Goal: Task Accomplishment & Management: Use online tool/utility

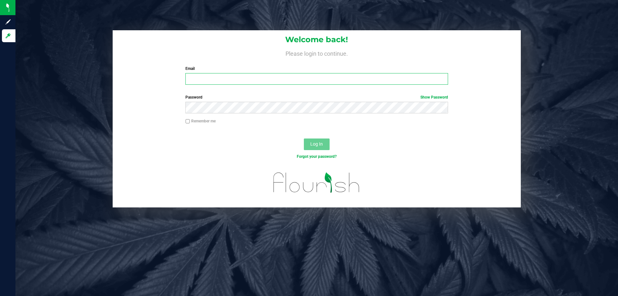
click at [218, 78] on input "Email" at bounding box center [316, 79] width 262 height 12
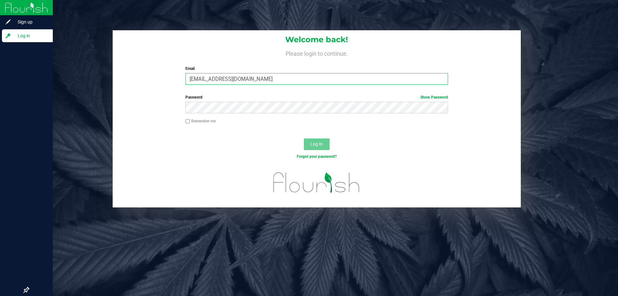
type input "[EMAIL_ADDRESS][DOMAIN_NAME]"
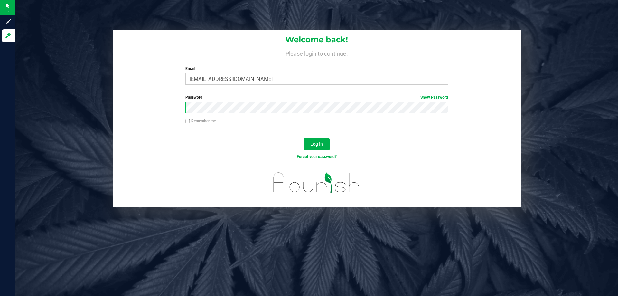
click at [304, 138] on button "Log In" at bounding box center [317, 144] width 26 height 12
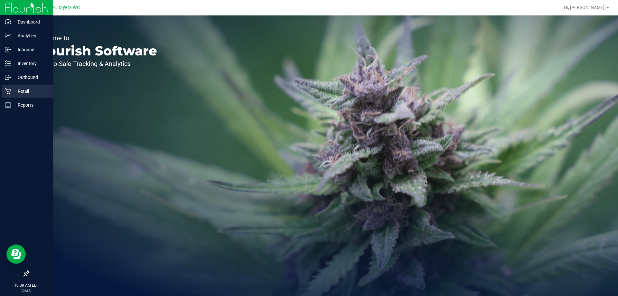
click at [36, 93] on p "Retail" at bounding box center [30, 91] width 39 height 8
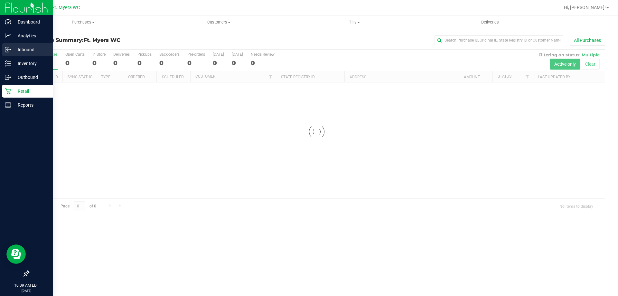
click at [10, 52] on icon at bounding box center [8, 49] width 6 height 6
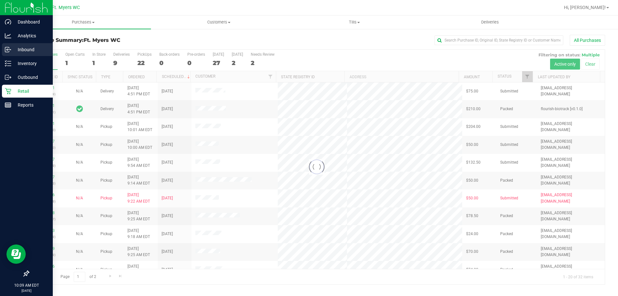
click at [10, 52] on icon at bounding box center [8, 49] width 6 height 6
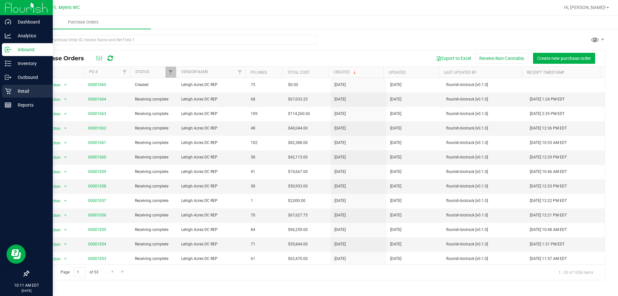
click at [30, 86] on div "Retail" at bounding box center [27, 91] width 51 height 13
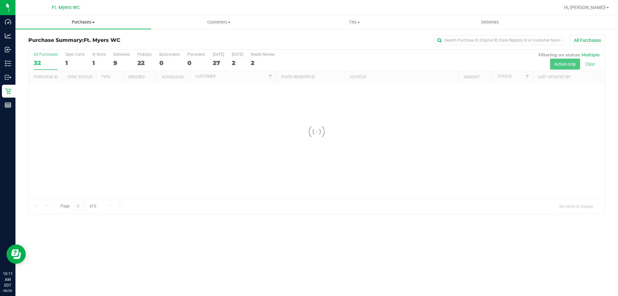
click at [98, 24] on span "Purchases" at bounding box center [82, 22] width 135 height 6
click at [70, 49] on li "Fulfillment" at bounding box center [82, 47] width 135 height 8
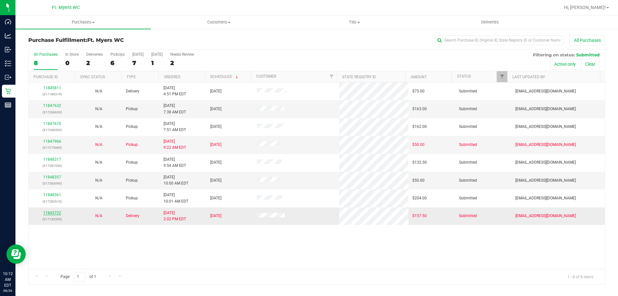
click at [51, 211] on link "11843722" at bounding box center [52, 212] width 18 height 5
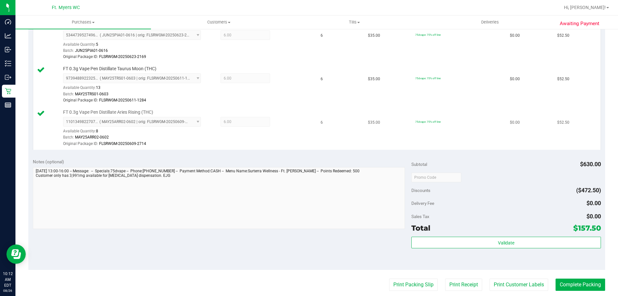
scroll to position [193, 0]
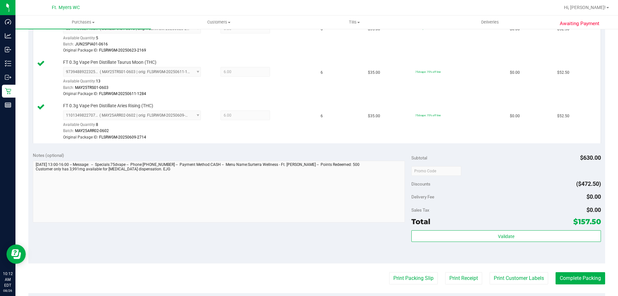
click at [519, 229] on div "Subtotal $630.00 Discounts ($472.50) Delivery Fee $0.00 Sales Tax $0.00 Total $…" at bounding box center [505, 205] width 189 height 107
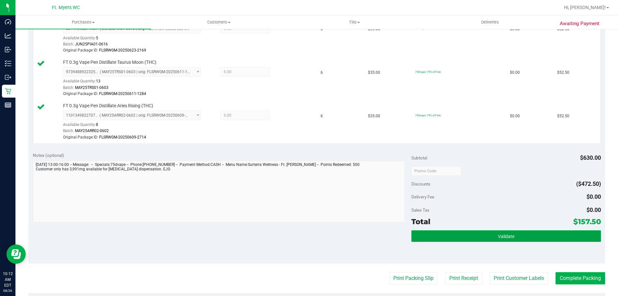
click at [518, 237] on button "Validate" at bounding box center [505, 236] width 189 height 12
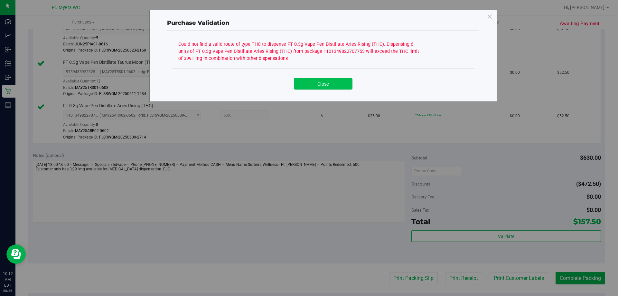
click at [349, 88] on button "Close" at bounding box center [323, 84] width 59 height 12
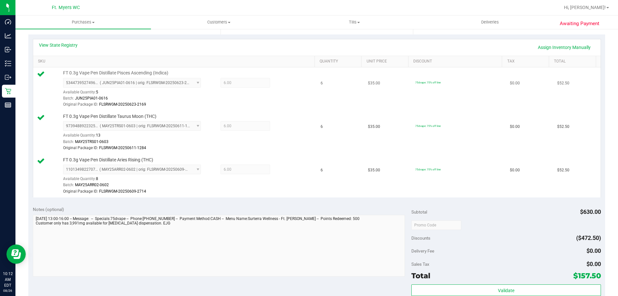
scroll to position [129, 0]
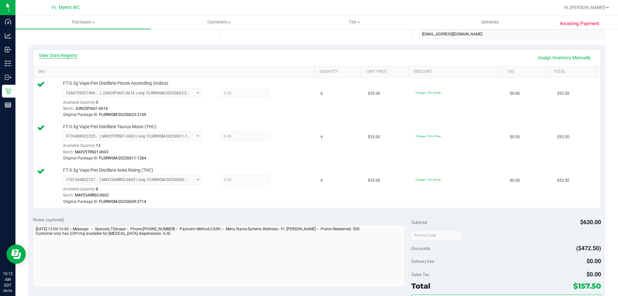
click at [69, 54] on link "View State Registry" at bounding box center [58, 55] width 39 height 6
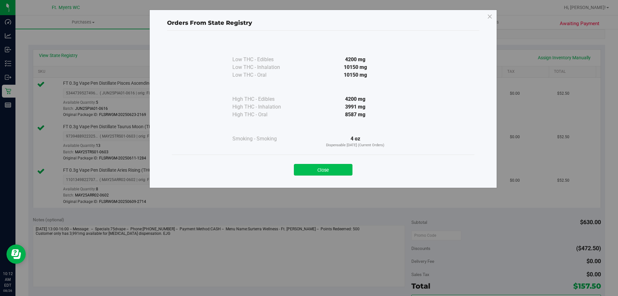
click at [346, 171] on button "Close" at bounding box center [323, 170] width 59 height 12
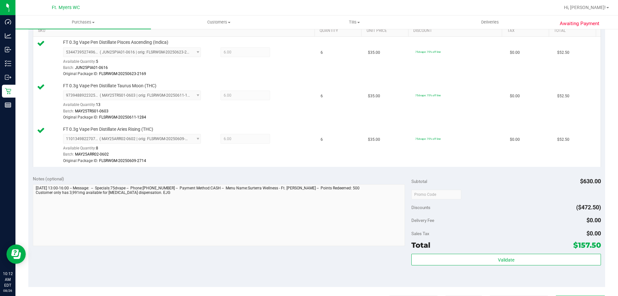
scroll to position [193, 0]
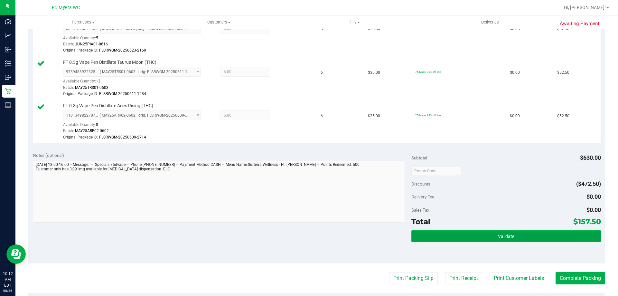
click at [459, 234] on button "Validate" at bounding box center [505, 236] width 189 height 12
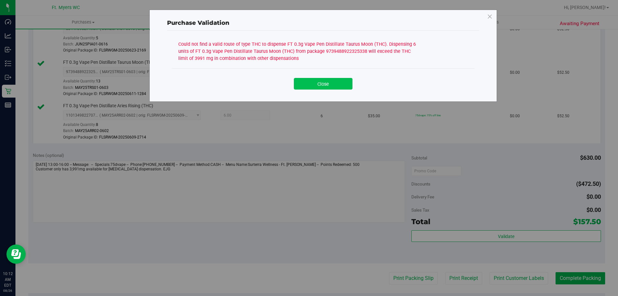
click at [324, 82] on button "Close" at bounding box center [323, 84] width 59 height 12
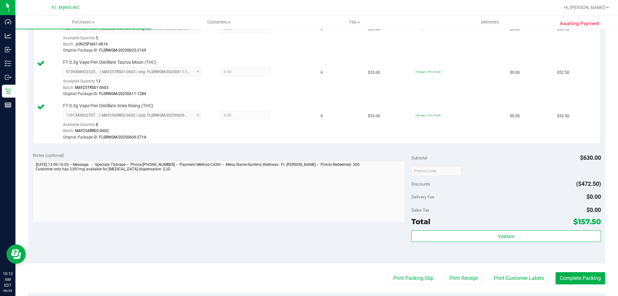
click at [324, 82] on td "6" at bounding box center [340, 78] width 47 height 43
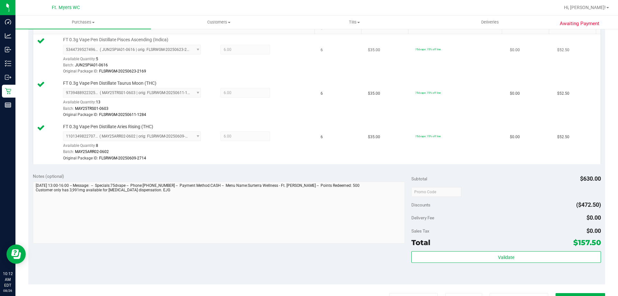
scroll to position [161, 0]
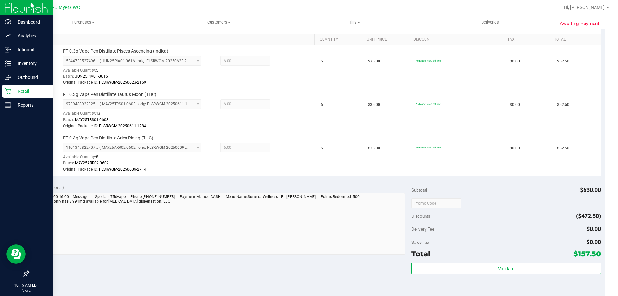
click at [20, 88] on p "Retail" at bounding box center [30, 91] width 39 height 8
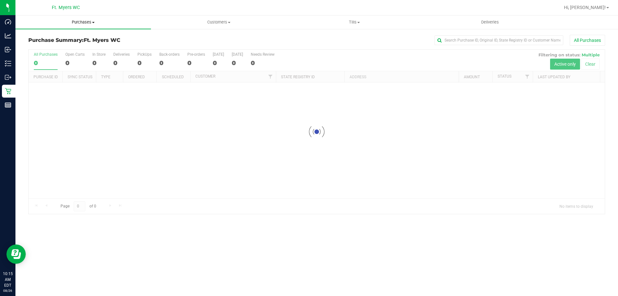
click at [128, 26] on uib-tab-heading "Purchases Summary of purchases Fulfillment All purchases" at bounding box center [82, 22] width 135 height 14
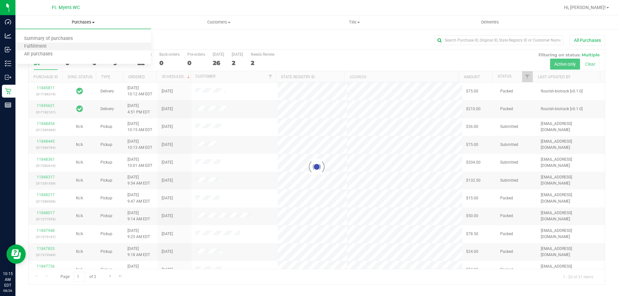
click at [78, 48] on li "Fulfillment" at bounding box center [82, 47] width 135 height 8
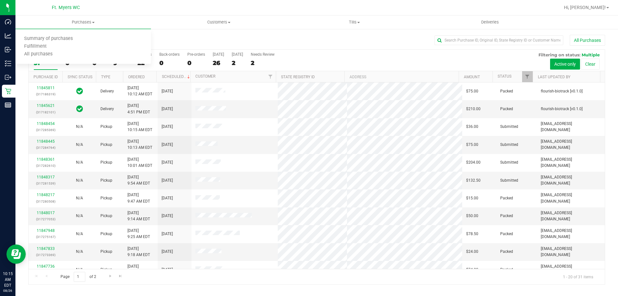
click at [178, 38] on h3 "Purchase Summary: Ft. Myers WC" at bounding box center [124, 40] width 192 height 6
click at [84, 25] on uib-tab-heading "Purchases Summary of purchases Fulfillment All purchases" at bounding box center [82, 22] width 135 height 14
click at [79, 47] on li "Fulfillment" at bounding box center [82, 47] width 135 height 8
